Goal: Find specific page/section: Find specific page/section

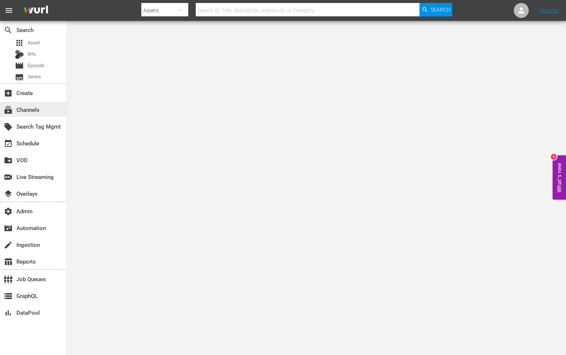
click at [41, 103] on div "subscriptions Channels" at bounding box center [33, 109] width 67 height 15
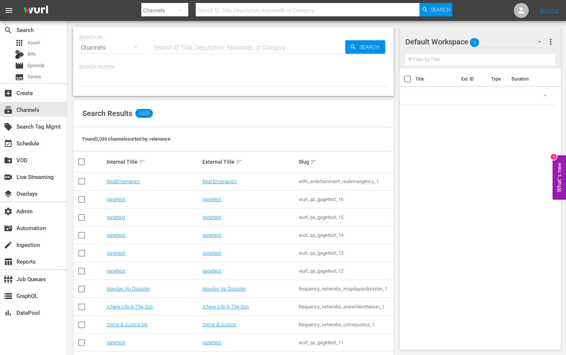
click at [197, 58] on div "SEARCH BY Search By Channels Search ID, Title, Description, Keywords, or Catego…" at bounding box center [233, 61] width 320 height 69
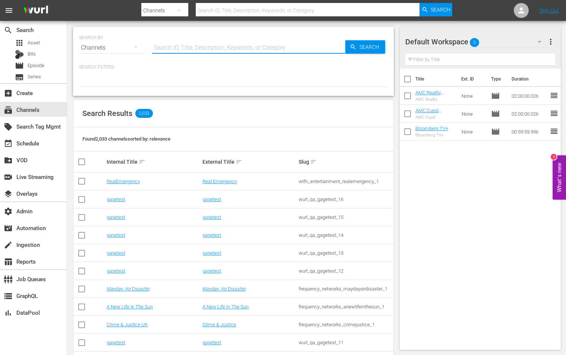
click at [208, 39] on input "text" at bounding box center [248, 48] width 193 height 18
paste input "new_id_co_romcomkdrama_1"
type input "new_id_co_romcomkdrama_1"
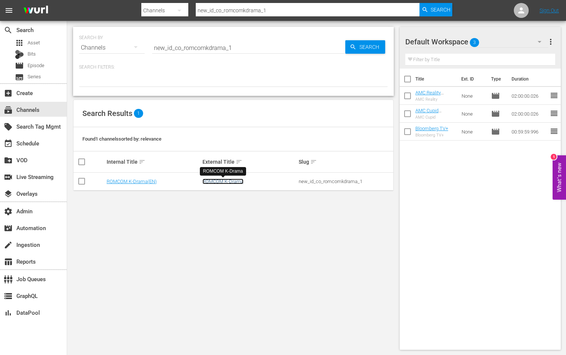
click at [217, 180] on link "ROMCOM K-Drama" at bounding box center [222, 181] width 41 height 6
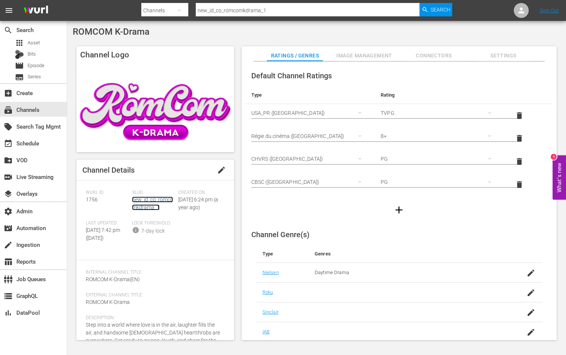
click at [153, 202] on link "new_id_co_romcomkdrama_1" at bounding box center [152, 203] width 41 height 14
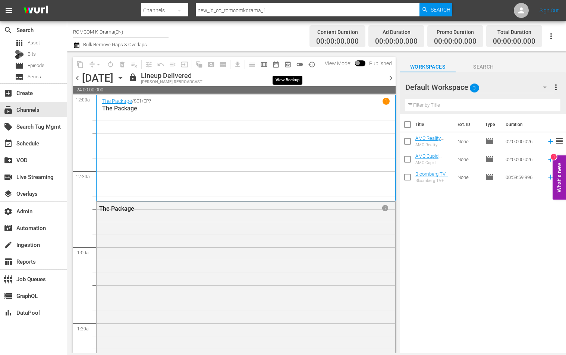
drag, startPoint x: 292, startPoint y: 65, endPoint x: 289, endPoint y: 82, distance: 17.0
click at [292, 65] on button "preview_outlined" at bounding box center [288, 64] width 12 height 12
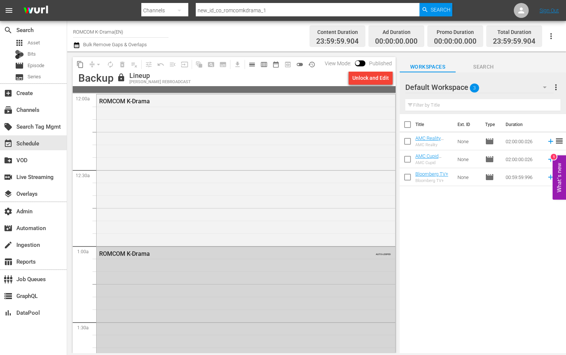
click at [258, 12] on input "new_id_co_romcomkdrama_1" at bounding box center [308, 10] width 224 height 18
paste input "idco_billiardstv"
type input "newidco_billiardstv_1"
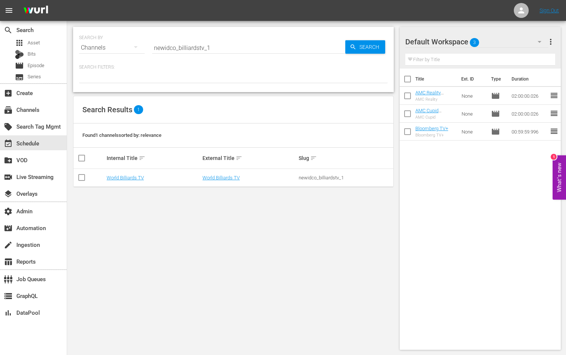
click at [220, 173] on td "World Billiards TV" at bounding box center [249, 178] width 96 height 18
click at [219, 177] on link "World Billiards TV" at bounding box center [220, 178] width 37 height 6
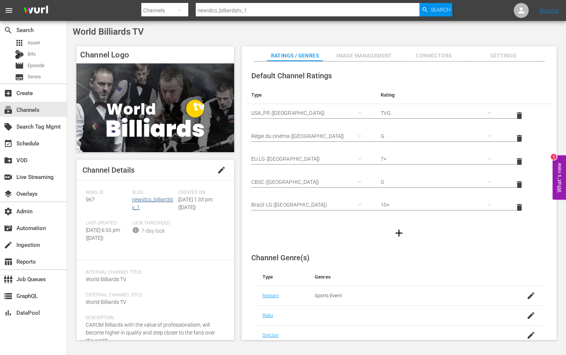
scroll to position [1, 0]
click at [136, 202] on div "Slug: newidco_billiardstv_1" at bounding box center [155, 204] width 46 height 31
click at [153, 200] on link "newidco_billiardstv_1" at bounding box center [152, 203] width 41 height 14
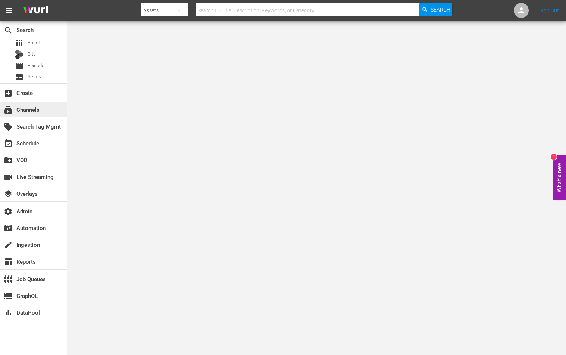
click at [38, 106] on div "subscriptions Channels" at bounding box center [21, 108] width 42 height 7
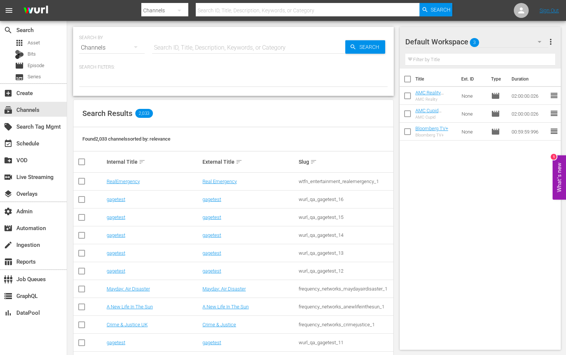
click at [240, 34] on div "SEARCH BY Search By Channels Search ID, Title, Description, Keywords, or Catego…" at bounding box center [233, 43] width 308 height 27
click at [238, 44] on input "text" at bounding box center [248, 48] width 193 height 18
paste input "ae_networks_60daysininternational_1"
type input "ae_networks_60daysininternational_1"
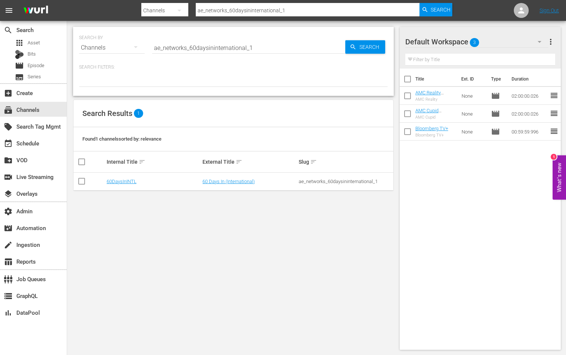
click at [227, 178] on td "60 Days In (International)" at bounding box center [249, 181] width 96 height 18
click at [227, 179] on link "60 Days In (International)" at bounding box center [228, 181] width 52 height 6
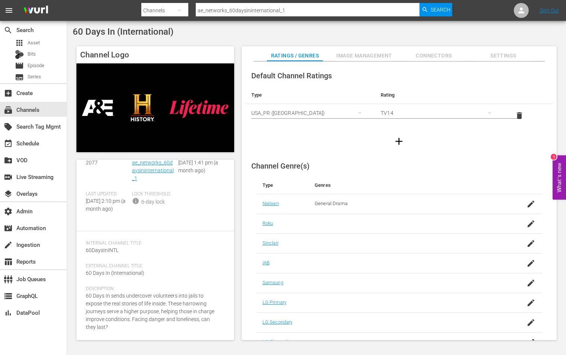
scroll to position [35, 0]
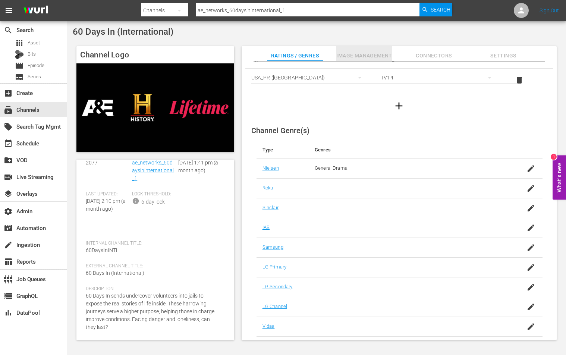
click at [374, 53] on span "Image Management" at bounding box center [364, 55] width 56 height 9
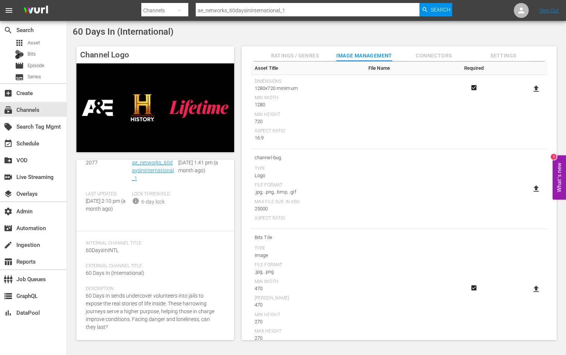
scroll to position [0, 0]
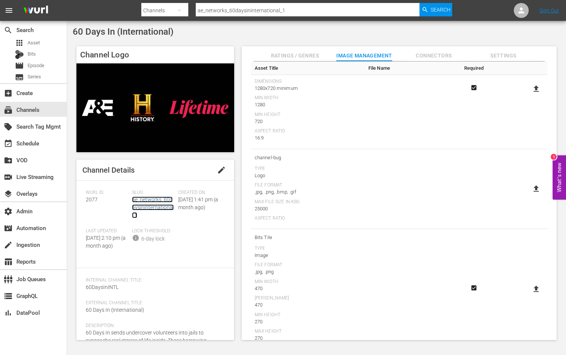
click at [154, 209] on link "ae_networks_60daysininternational_1" at bounding box center [153, 207] width 42 height 22
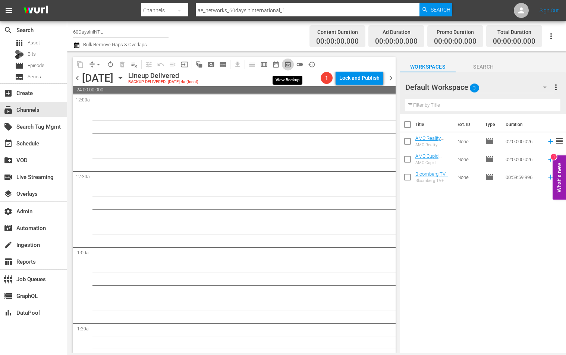
click at [289, 64] on span "preview_outlined" at bounding box center [287, 64] width 7 height 7
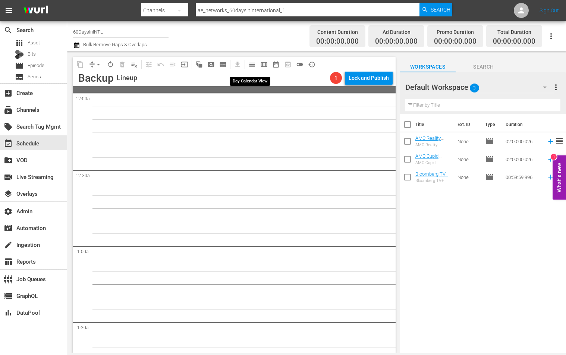
click at [254, 64] on span "calendar_view_day_outlined" at bounding box center [251, 64] width 7 height 7
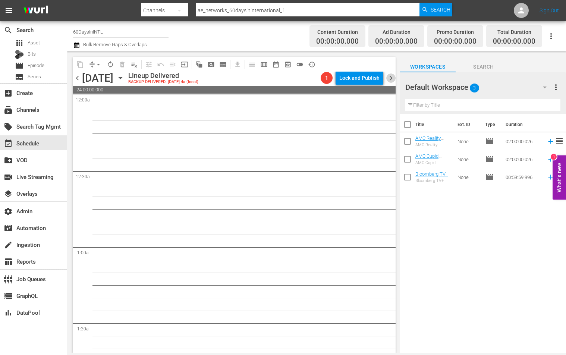
click at [392, 80] on span "chevron_right" at bounding box center [390, 77] width 9 height 9
click at [265, 61] on span "calendar_view_week_outlined" at bounding box center [263, 64] width 7 height 7
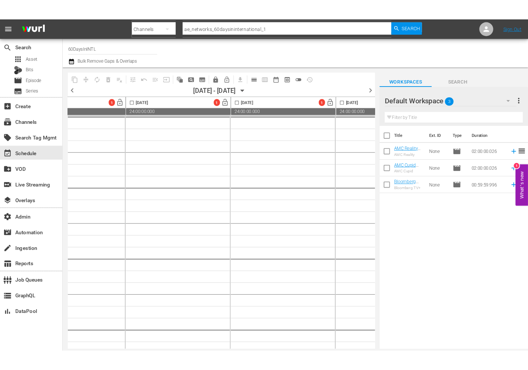
scroll to position [0, 482]
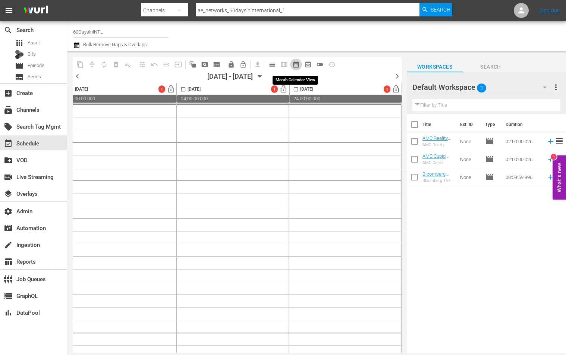
click at [293, 64] on span "date_range_outlined" at bounding box center [295, 64] width 7 height 7
